Goal: Information Seeking & Learning: Understand process/instructions

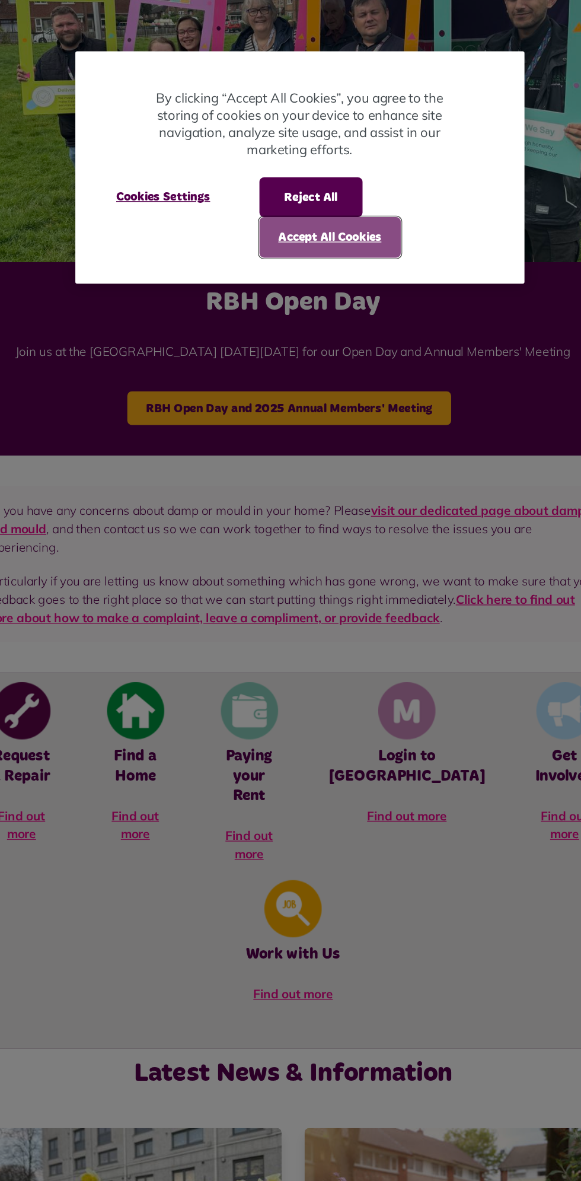
click at [345, 266] on button "Accept All Cookies" at bounding box center [319, 262] width 110 height 31
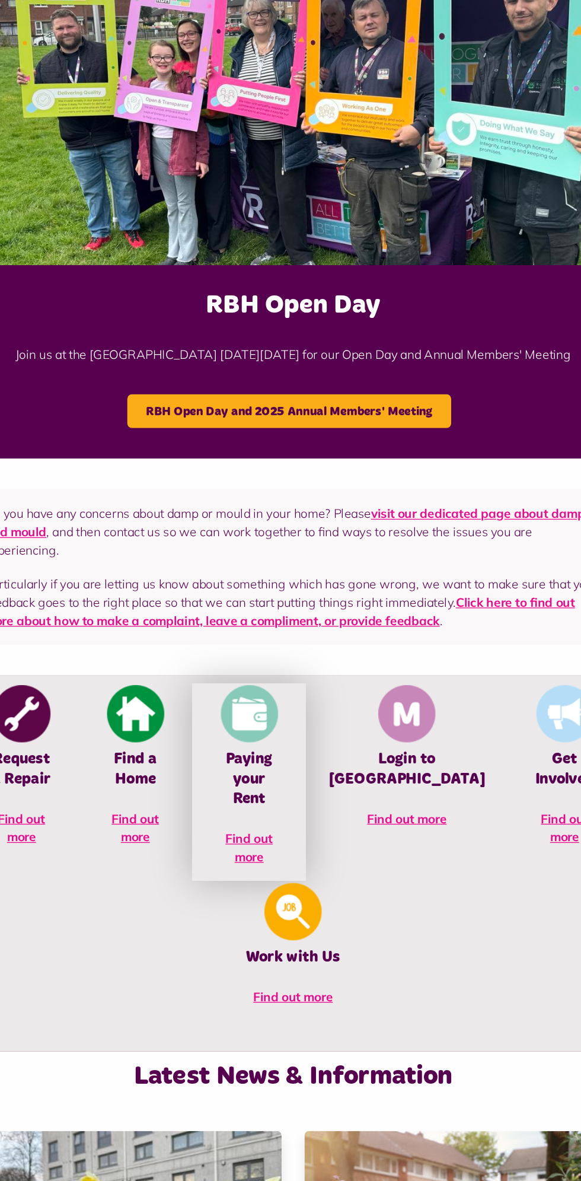
click at [262, 634] on img at bounding box center [256, 629] width 44 height 44
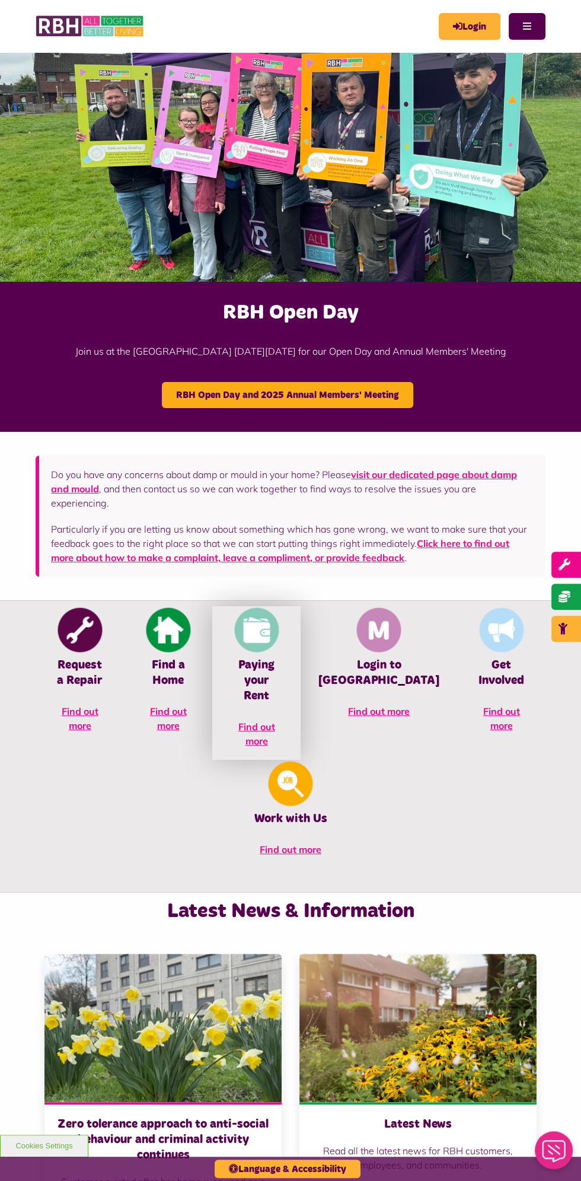
click at [246, 684] on h4 "Paying your Rent" at bounding box center [256, 680] width 53 height 46
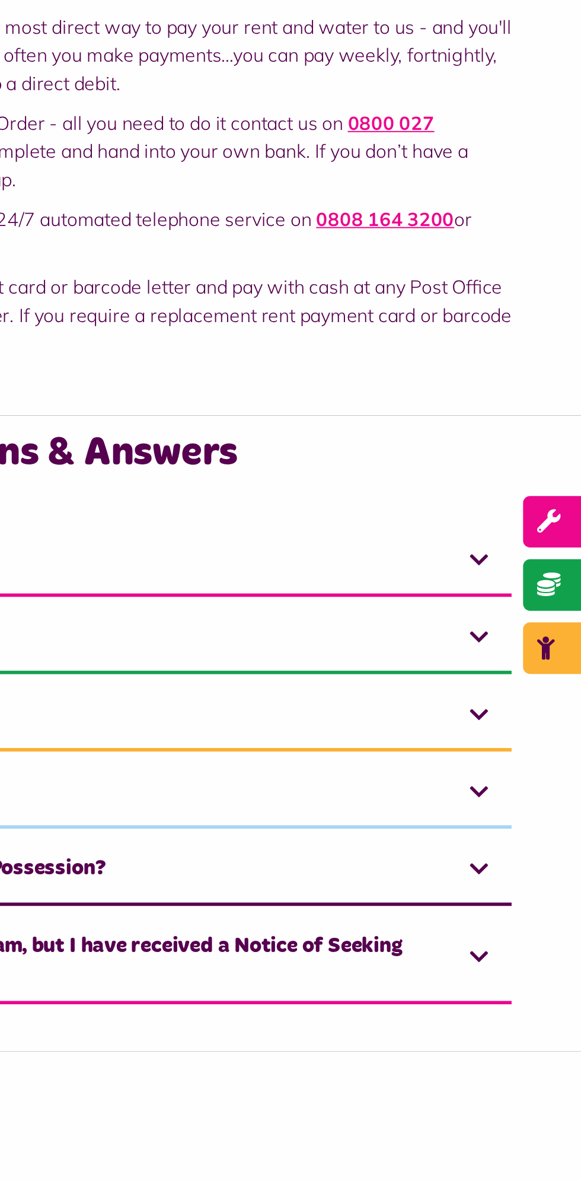
scroll to position [1, 0]
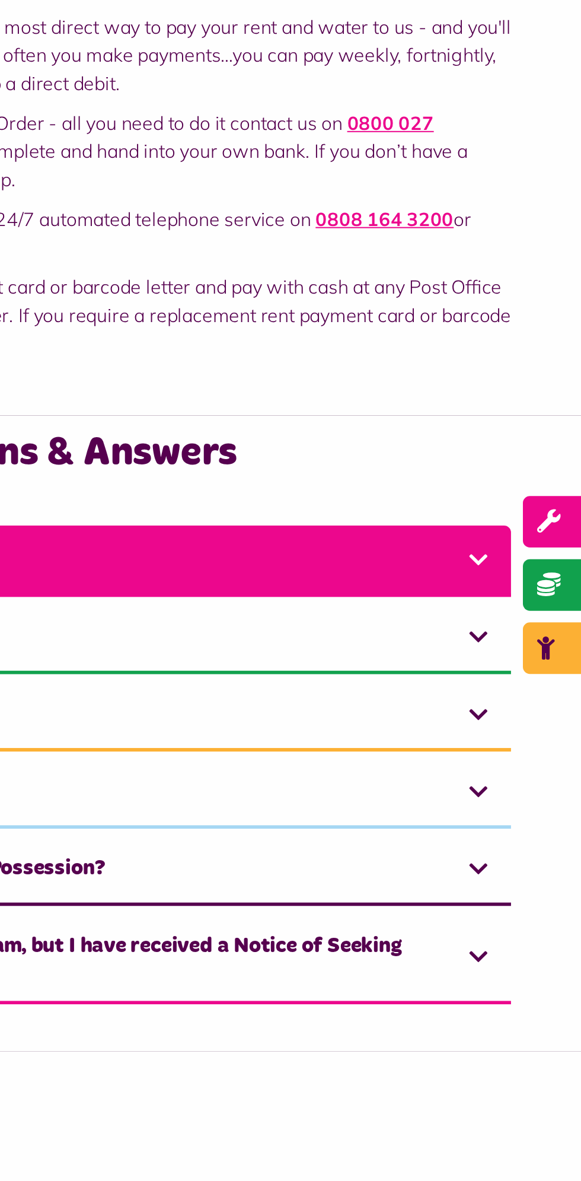
click at [521, 592] on link "What rent payments do I need to make?" at bounding box center [291, 584] width 510 height 36
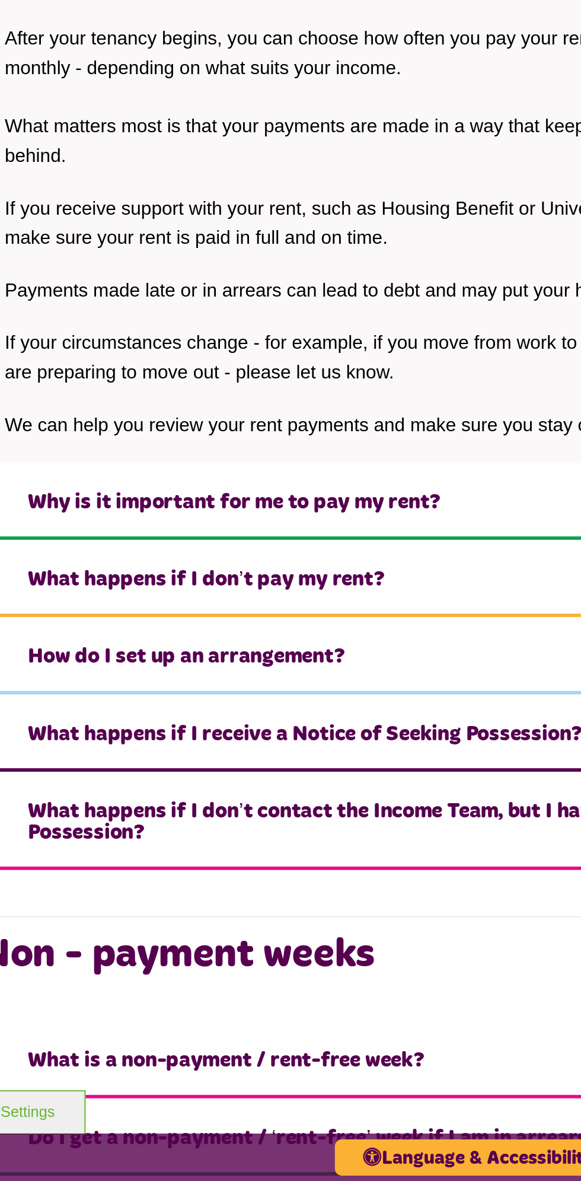
scroll to position [121, 0]
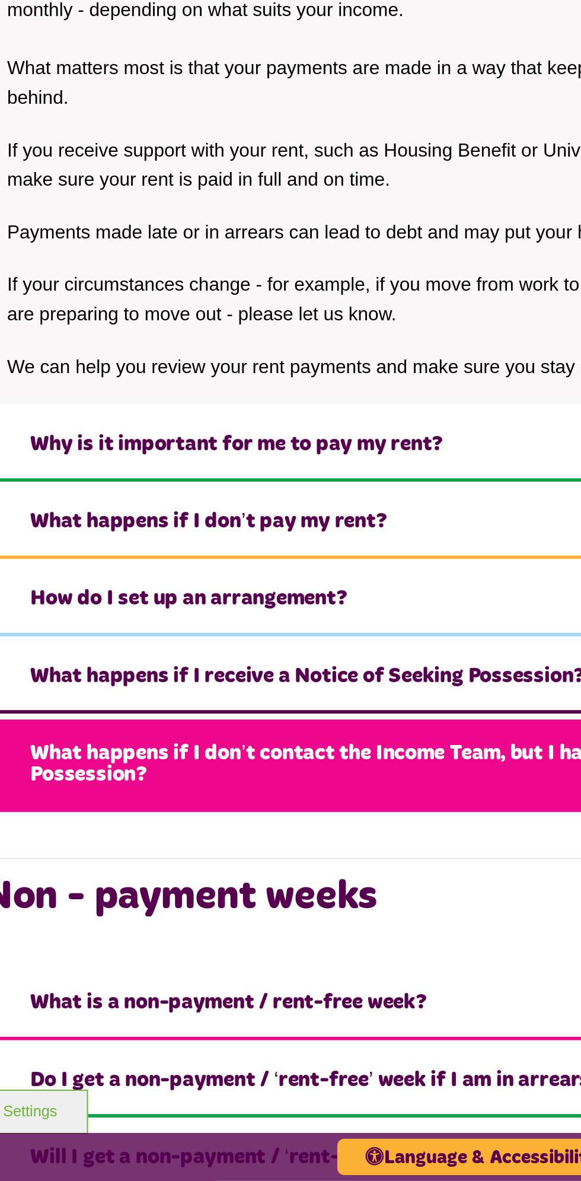
click at [264, 959] on link "What happens if I don’t contact the Income Team, but I have received a Notice o…" at bounding box center [291, 970] width 510 height 47
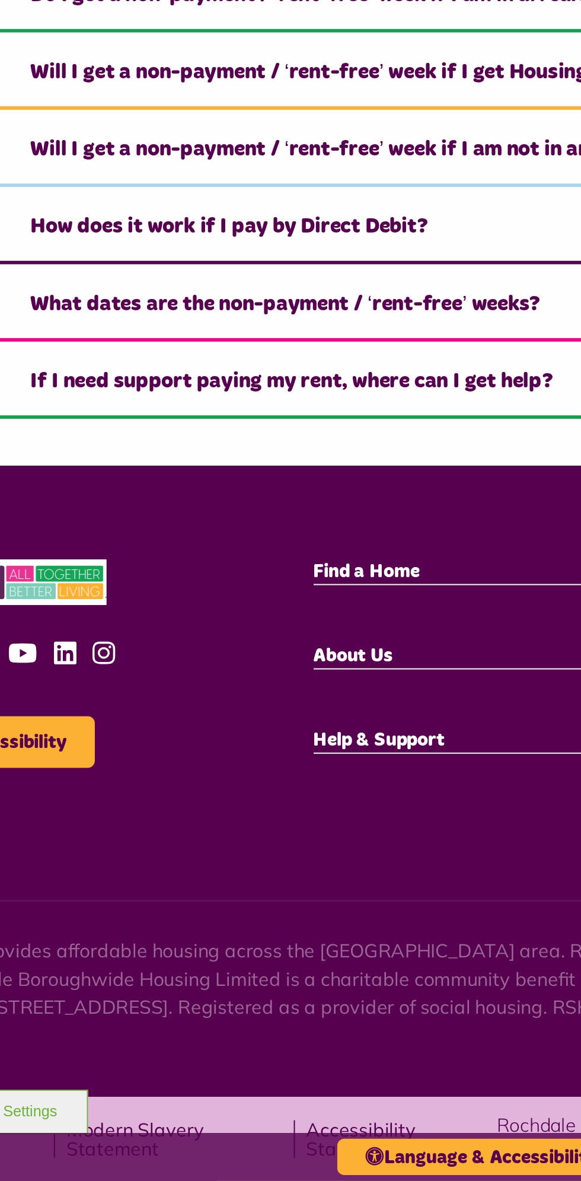
scroll to position [506, 0]
